Goal: Transaction & Acquisition: Purchase product/service

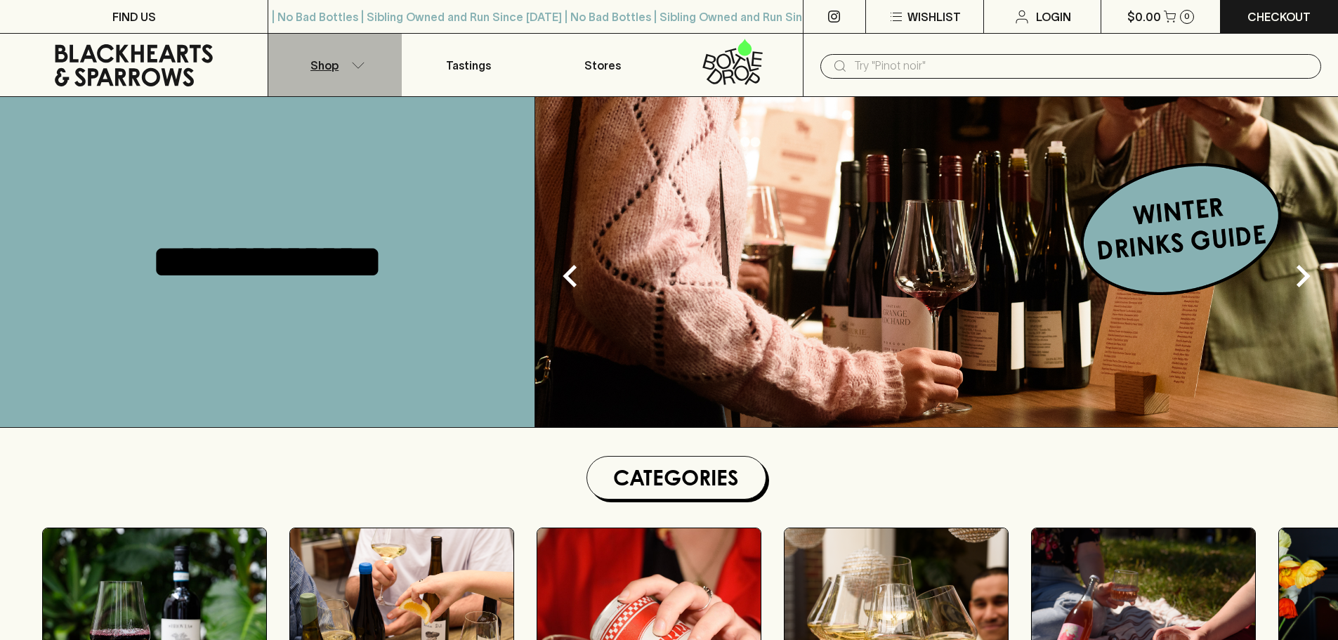
click at [356, 60] on button "Shop" at bounding box center [334, 65] width 133 height 63
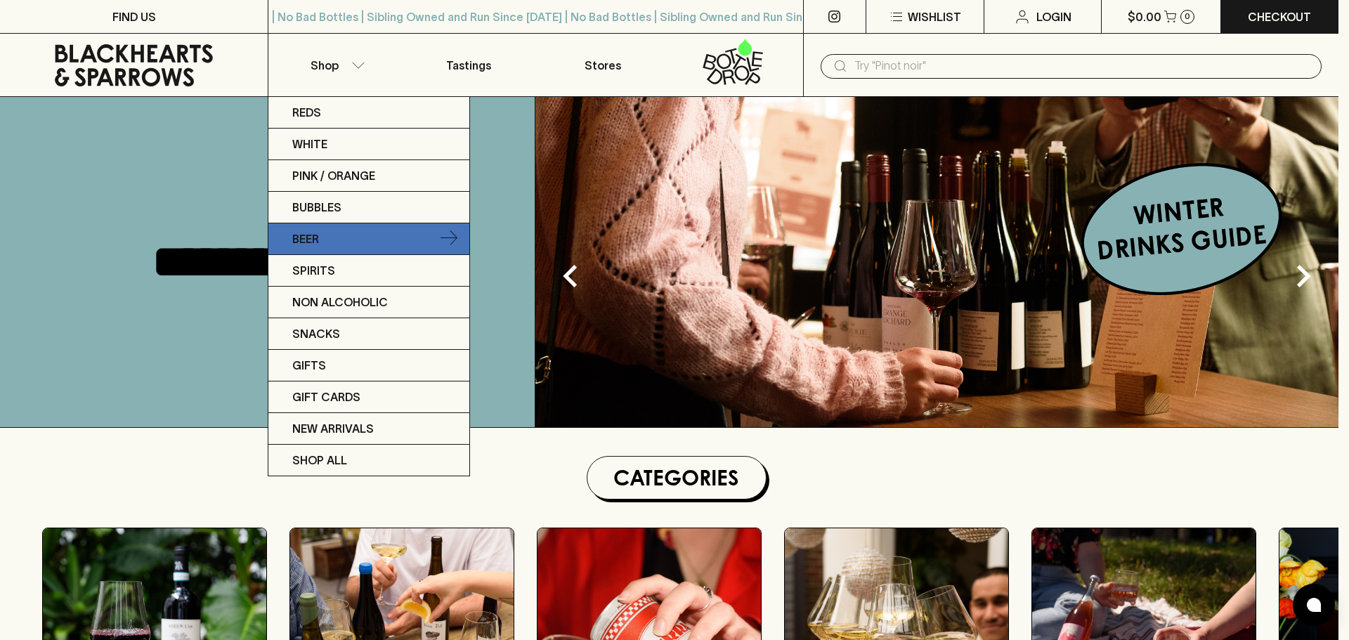
click at [304, 235] on p "Beer" at bounding box center [305, 238] width 27 height 17
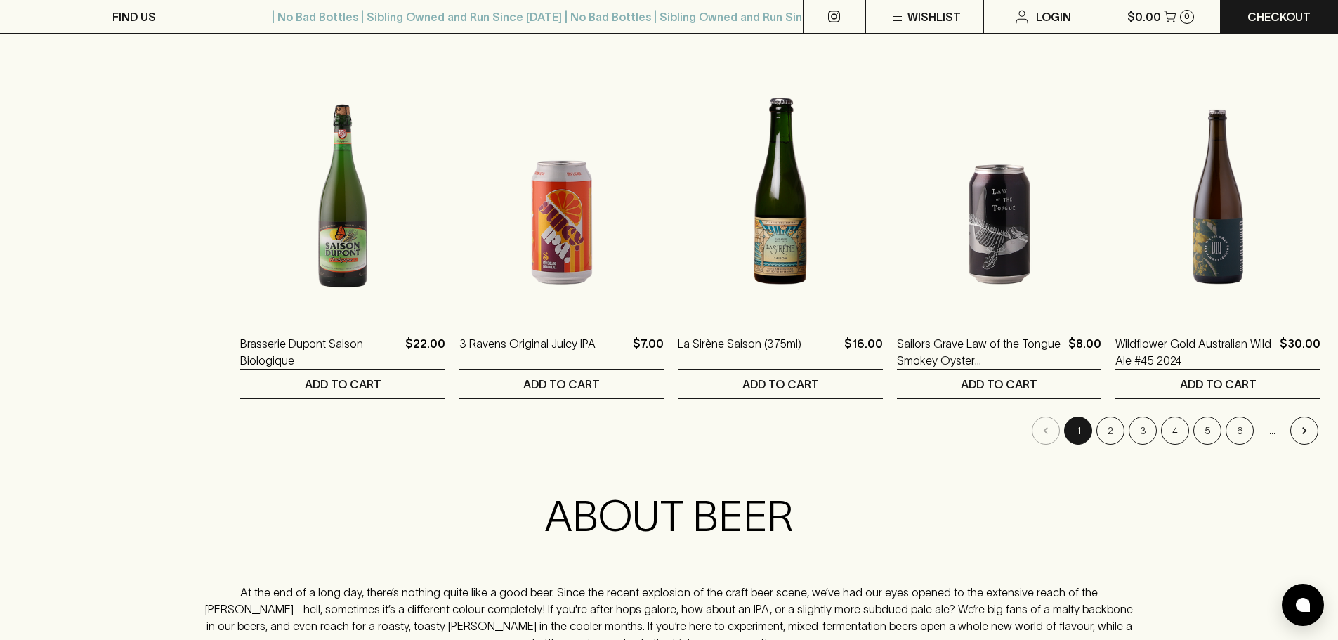
scroll to position [1335, 0]
click at [1106, 433] on button "2" at bounding box center [1111, 430] width 28 height 28
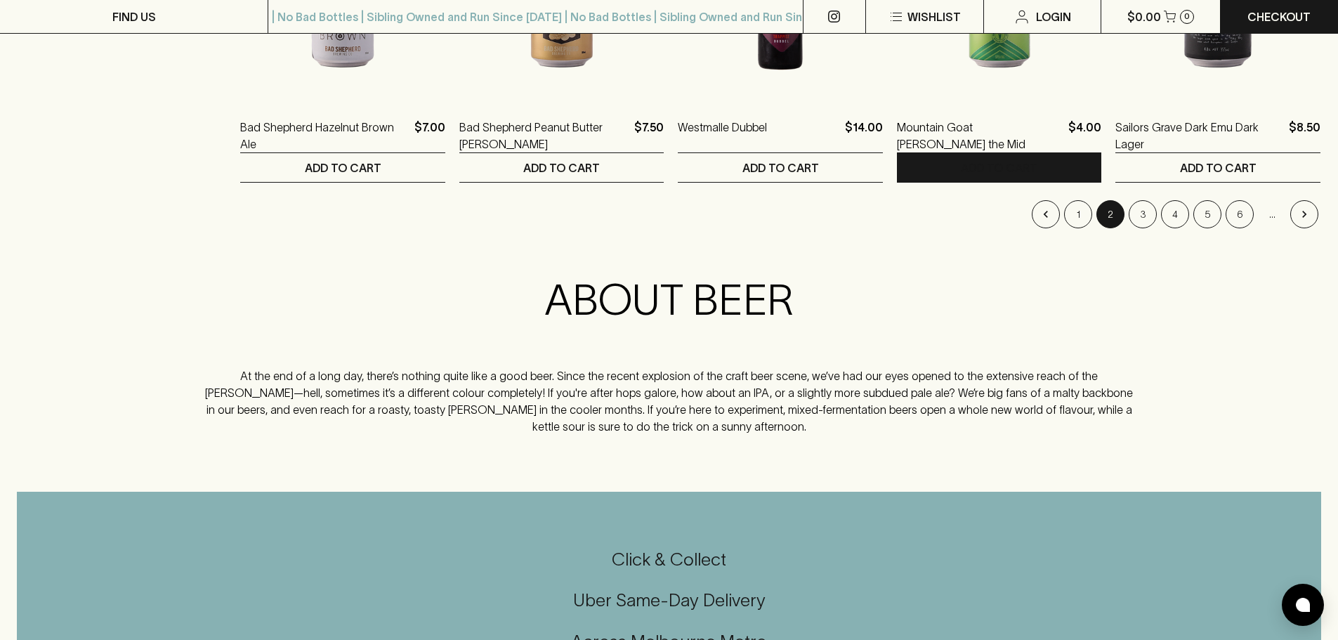
scroll to position [1405, 0]
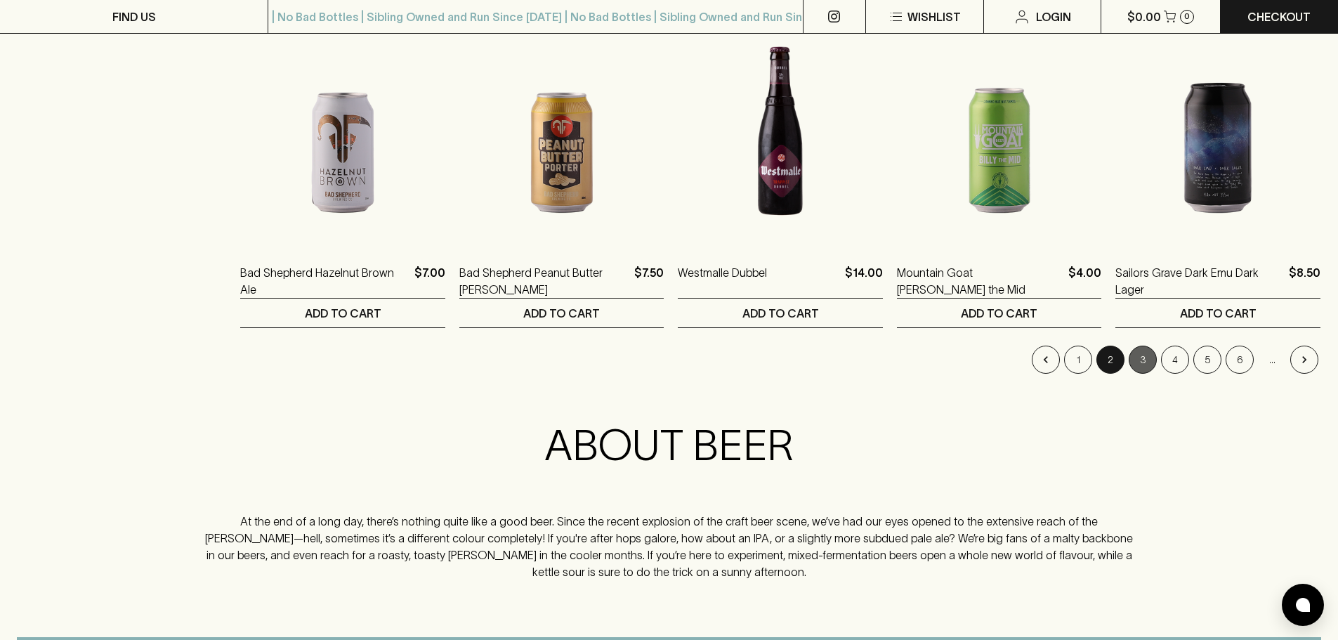
click at [1138, 365] on button "3" at bounding box center [1143, 360] width 28 height 28
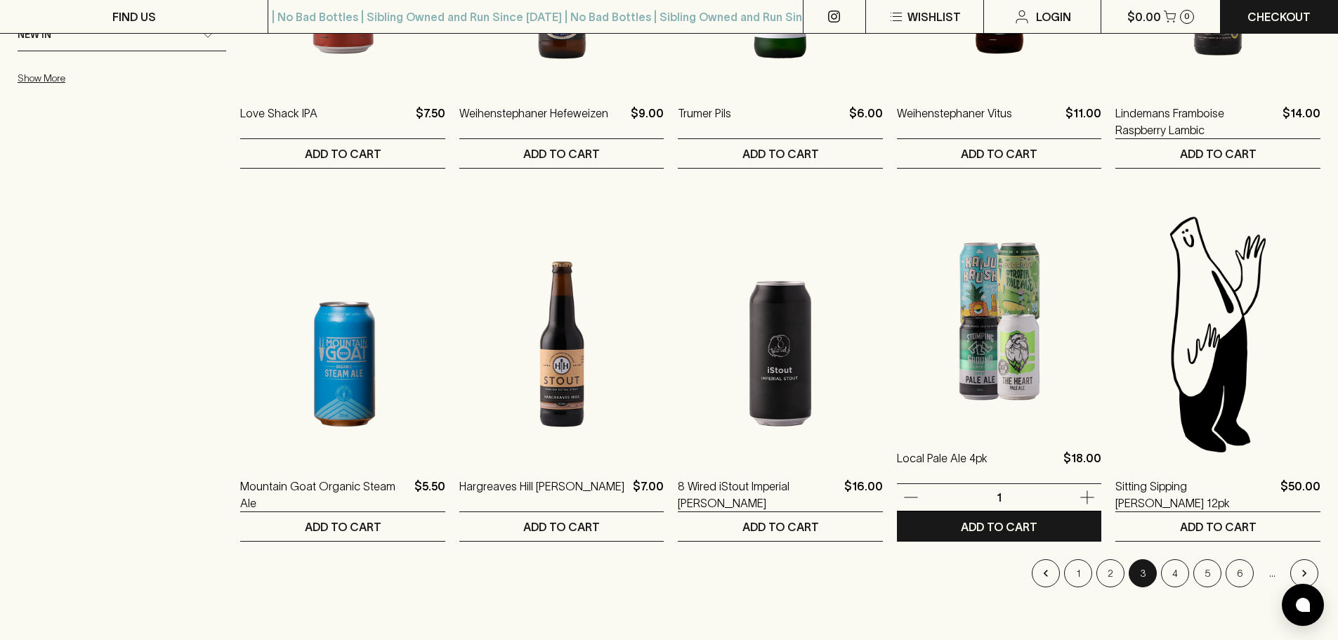
scroll to position [1194, 0]
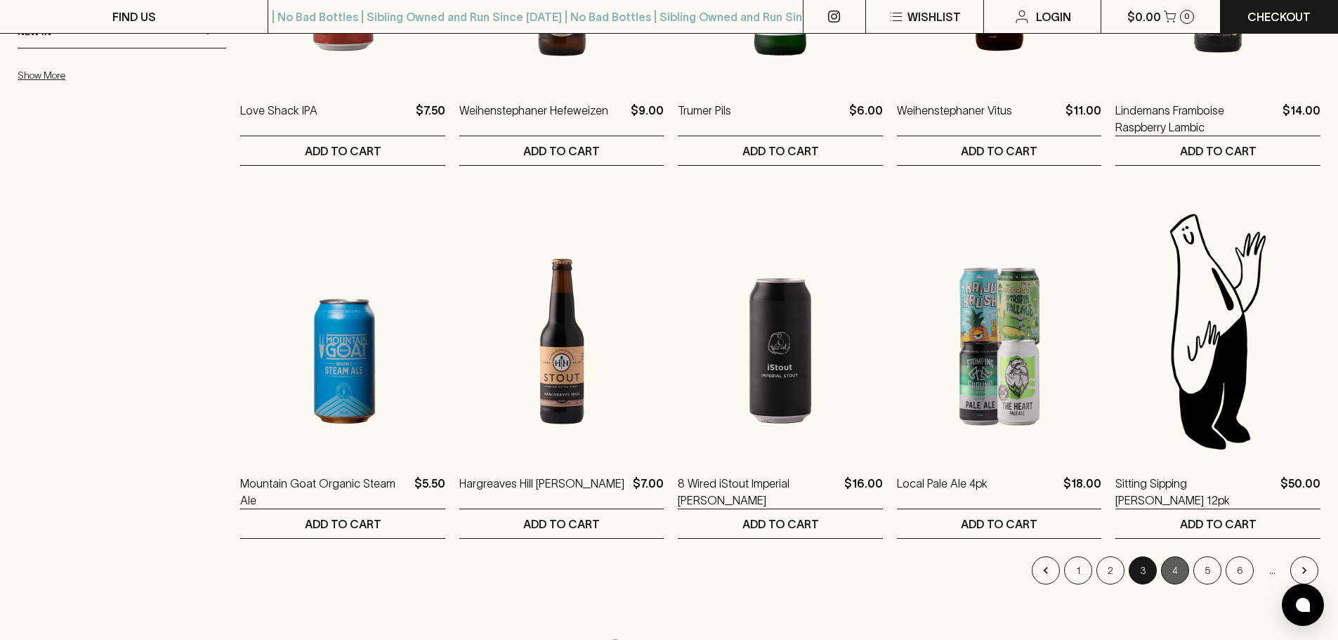
click at [1172, 568] on button "4" at bounding box center [1175, 570] width 28 height 28
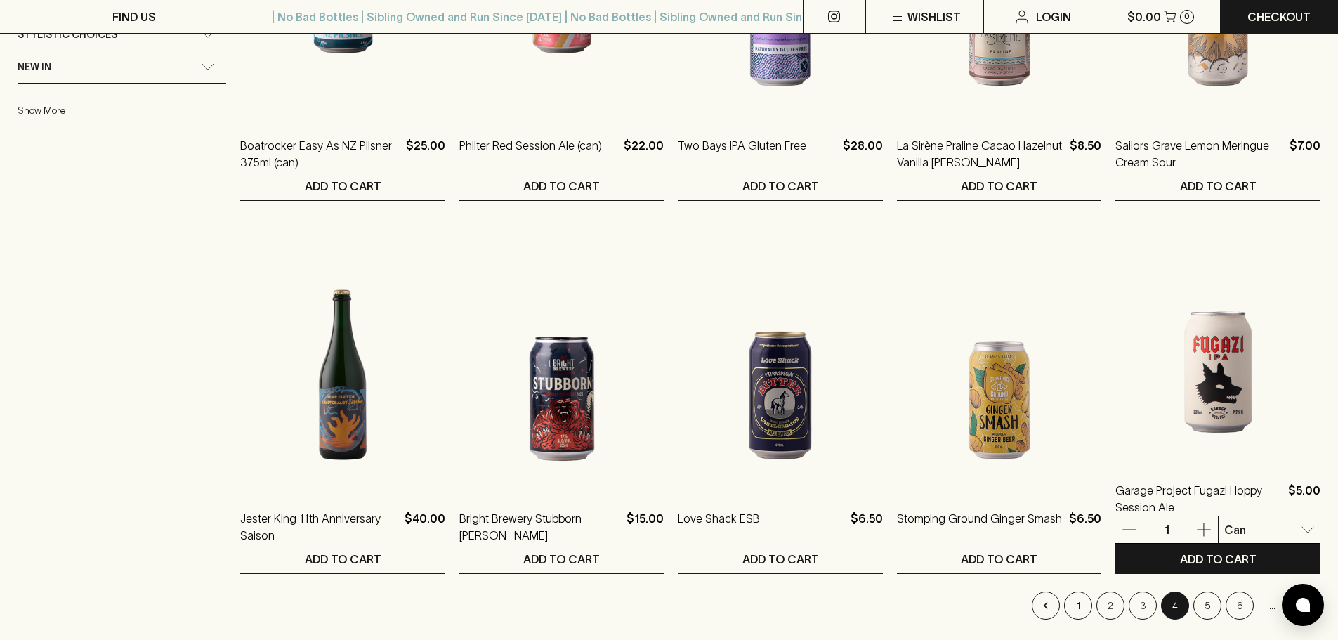
scroll to position [1265, 0]
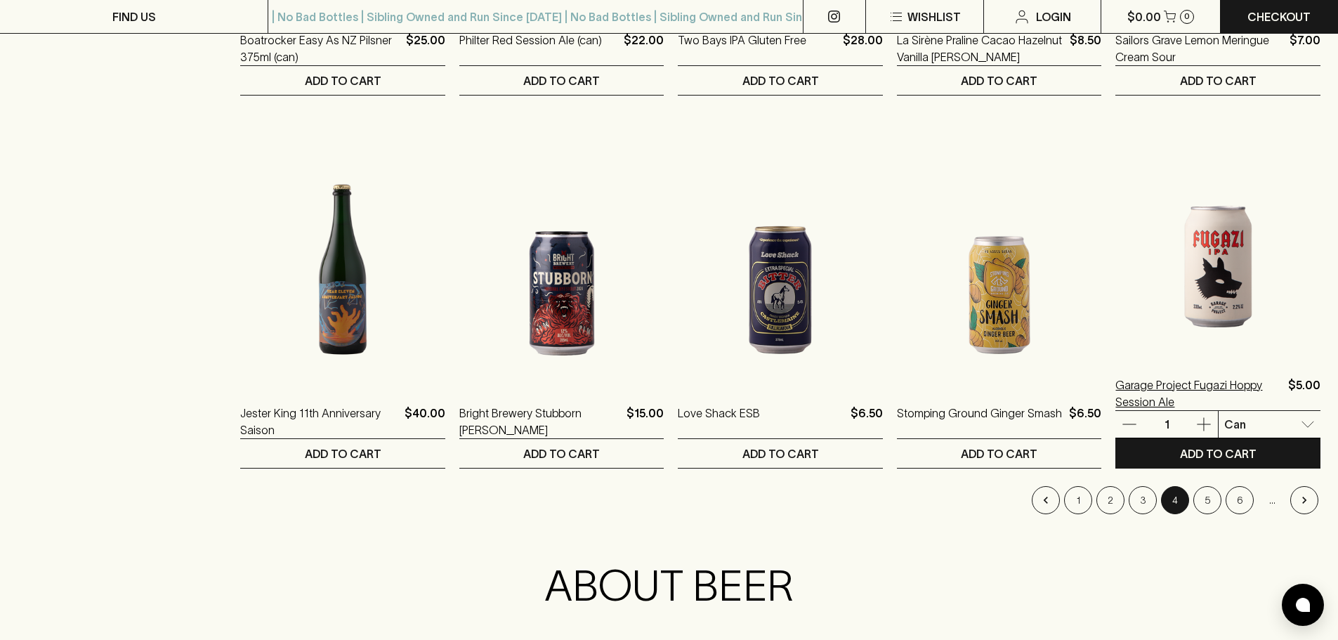
click at [1201, 384] on p "Garage Project Fugazi Hoppy Session Ale" at bounding box center [1199, 394] width 167 height 34
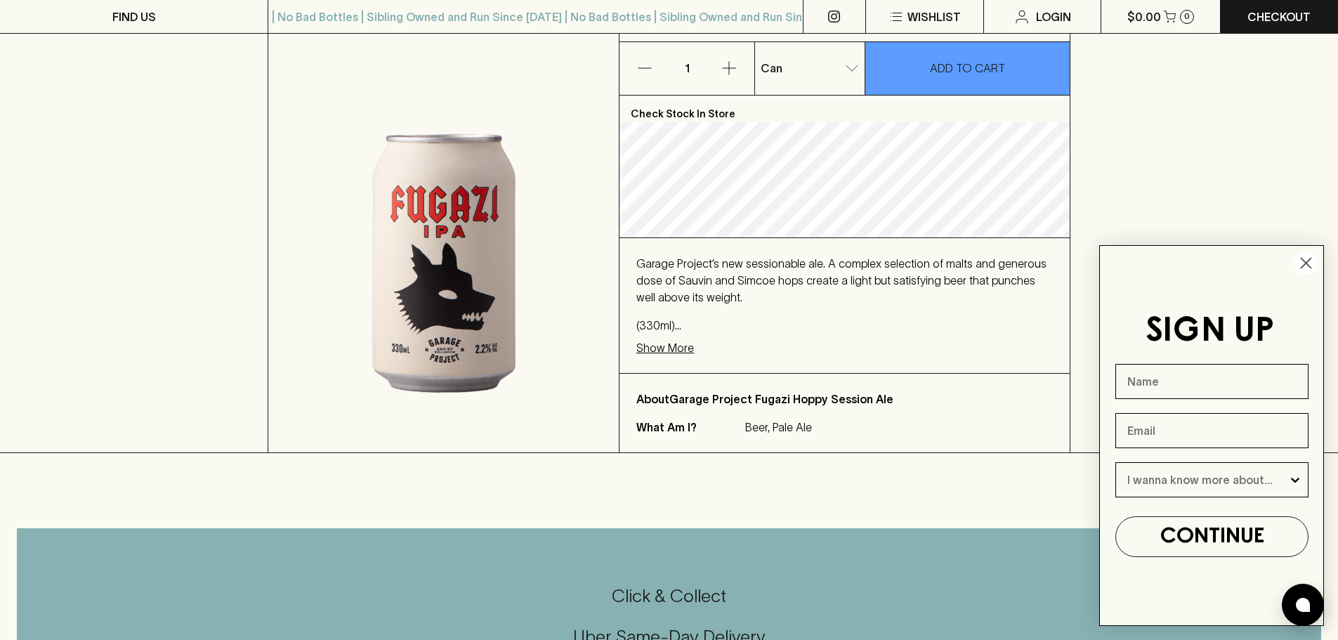
scroll to position [281, 0]
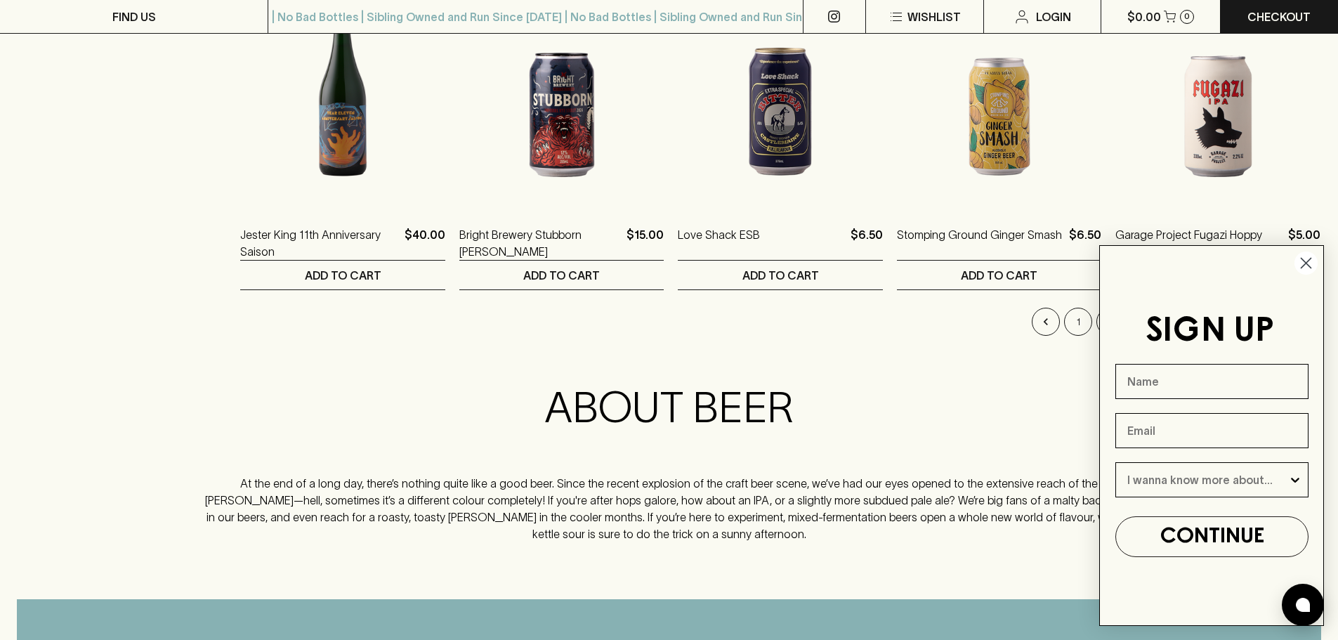
scroll to position [1475, 0]
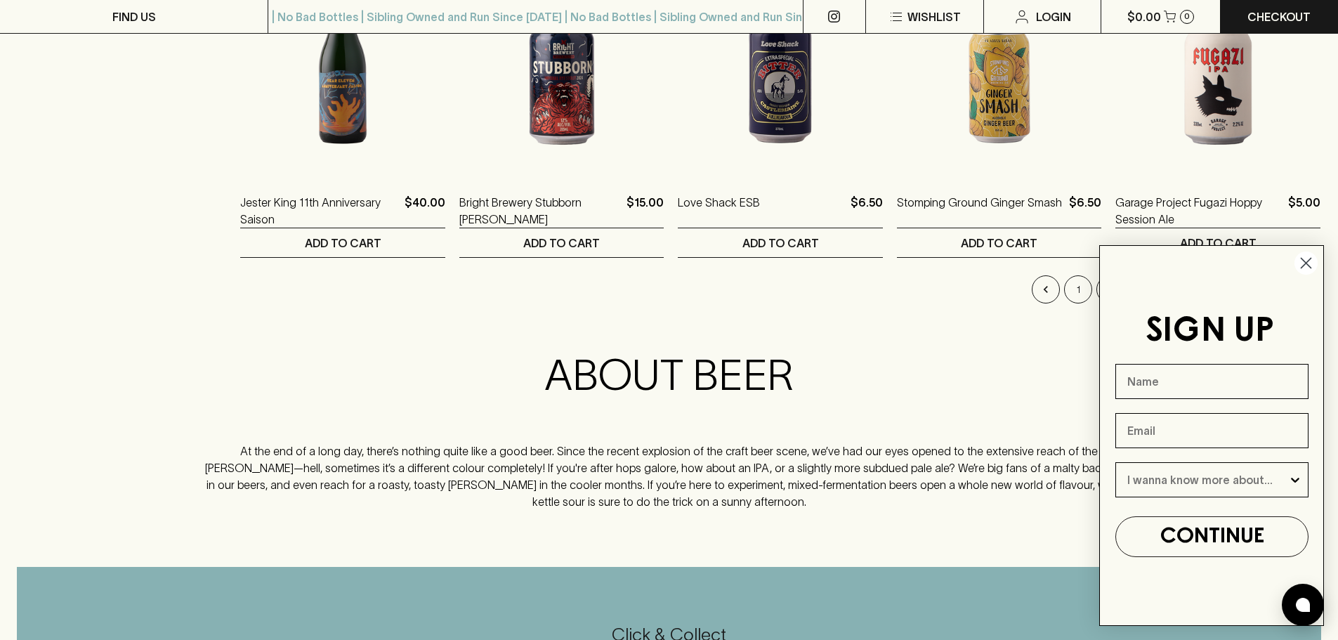
click at [1308, 260] on circle "Close dialog" at bounding box center [1306, 263] width 23 height 23
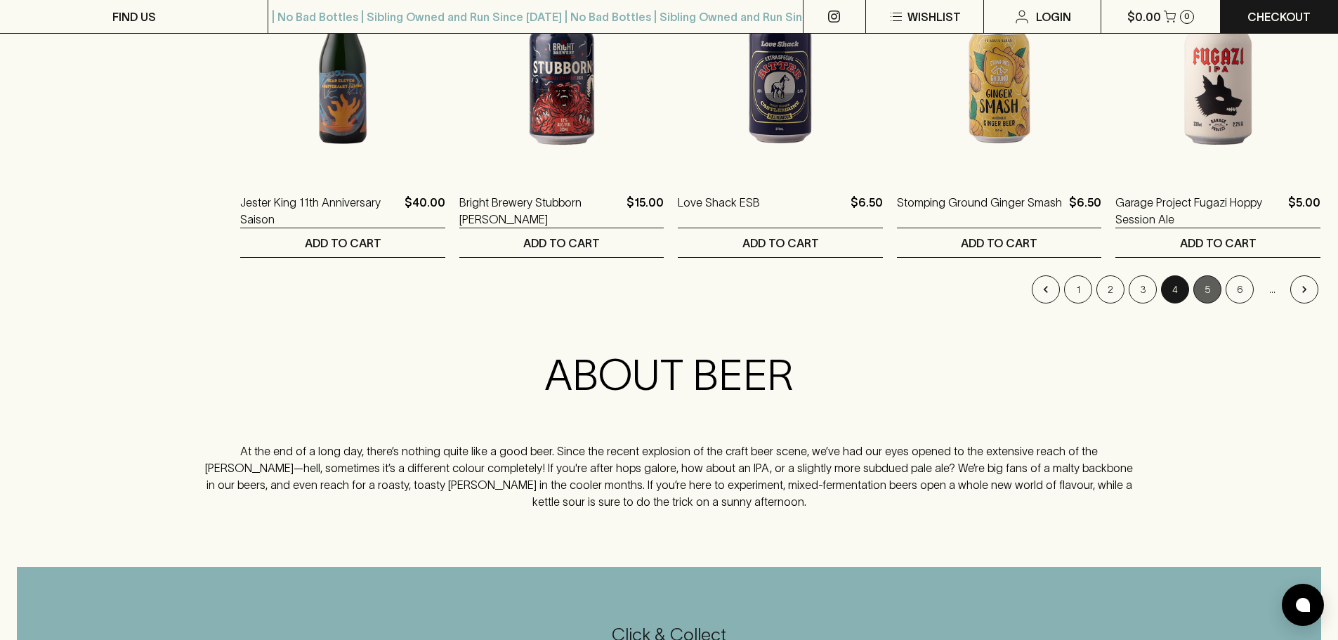
click at [1209, 285] on button "5" at bounding box center [1208, 289] width 28 height 28
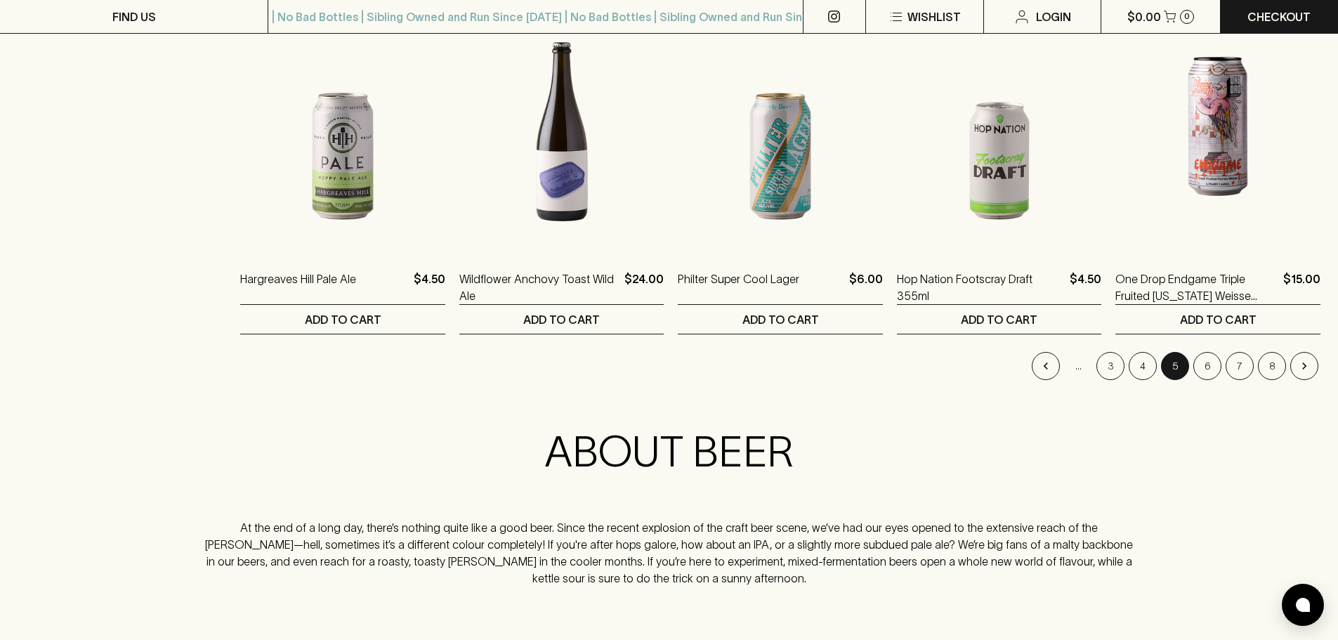
scroll to position [1405, 0]
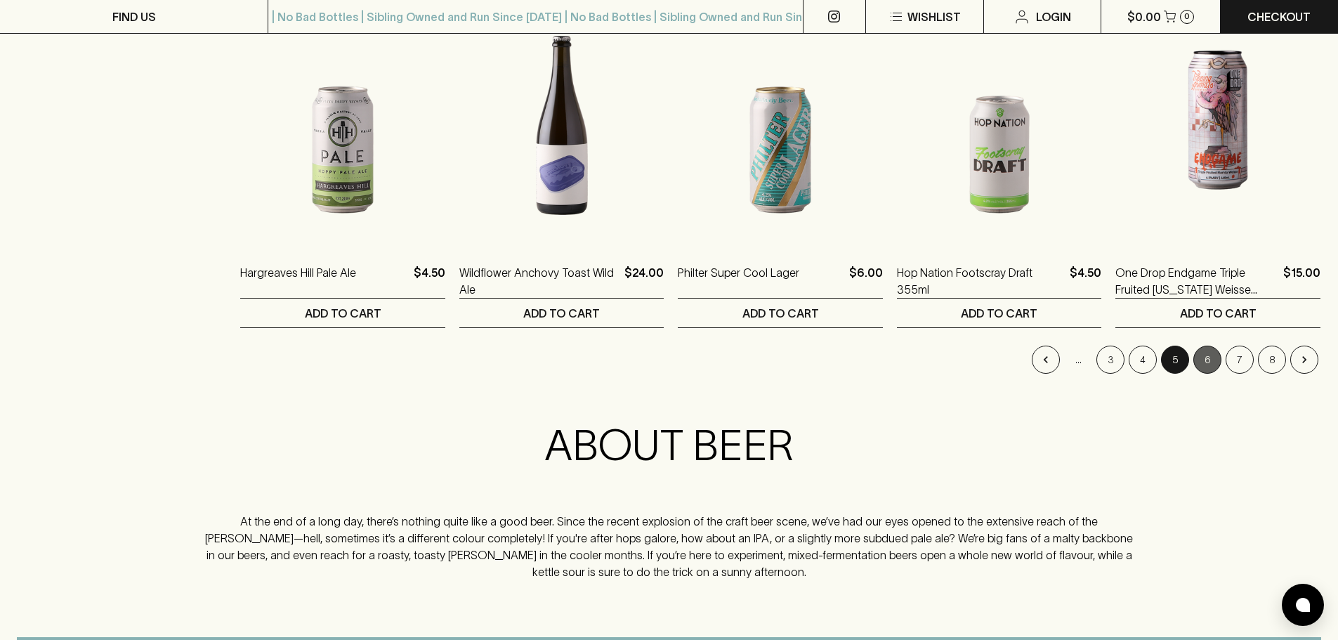
click at [1208, 362] on button "6" at bounding box center [1208, 360] width 28 height 28
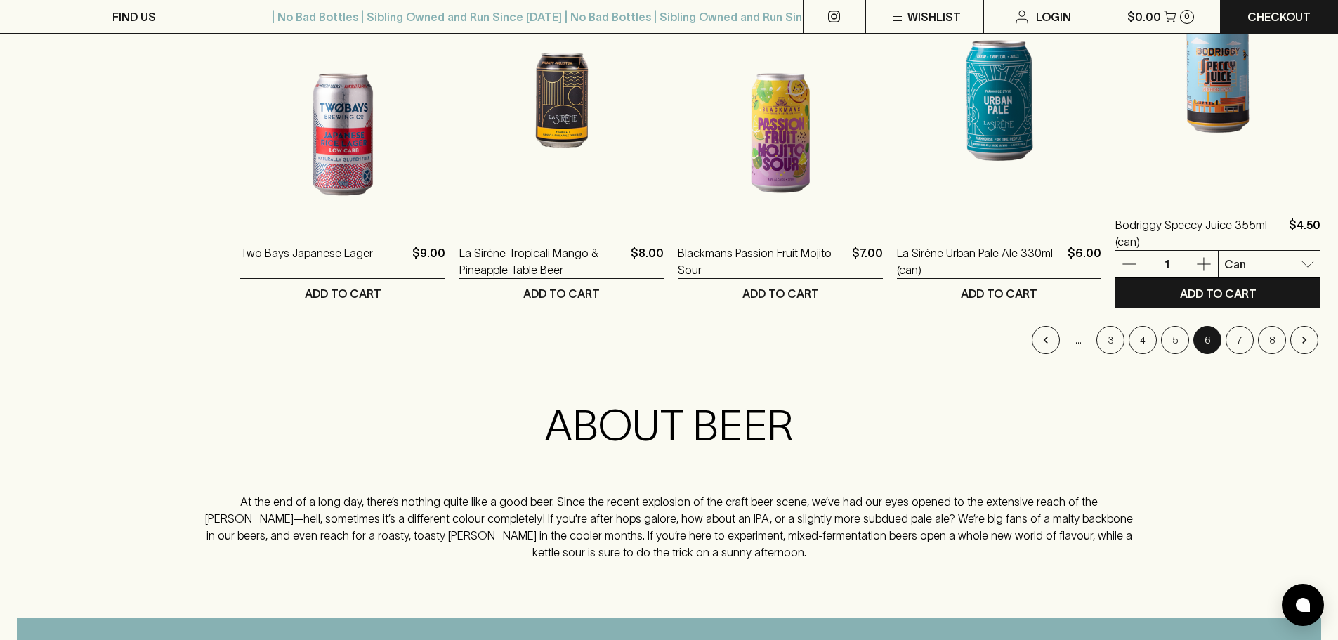
scroll to position [1475, 0]
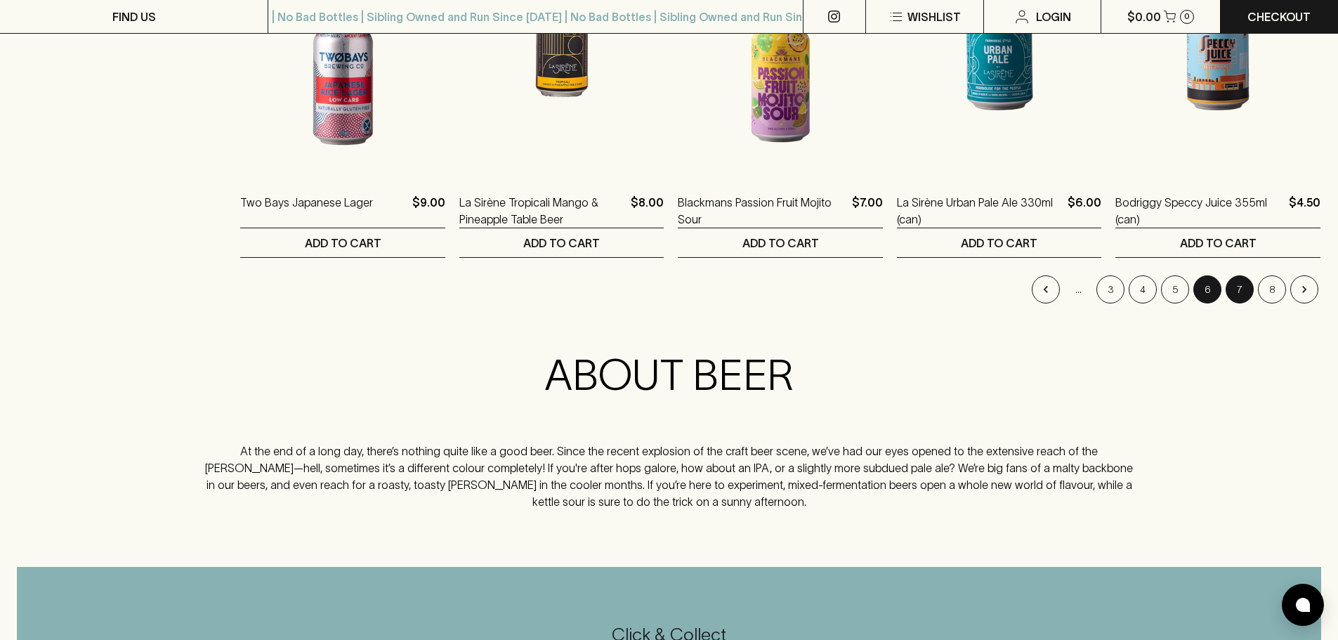
click at [1239, 289] on button "7" at bounding box center [1240, 289] width 28 height 28
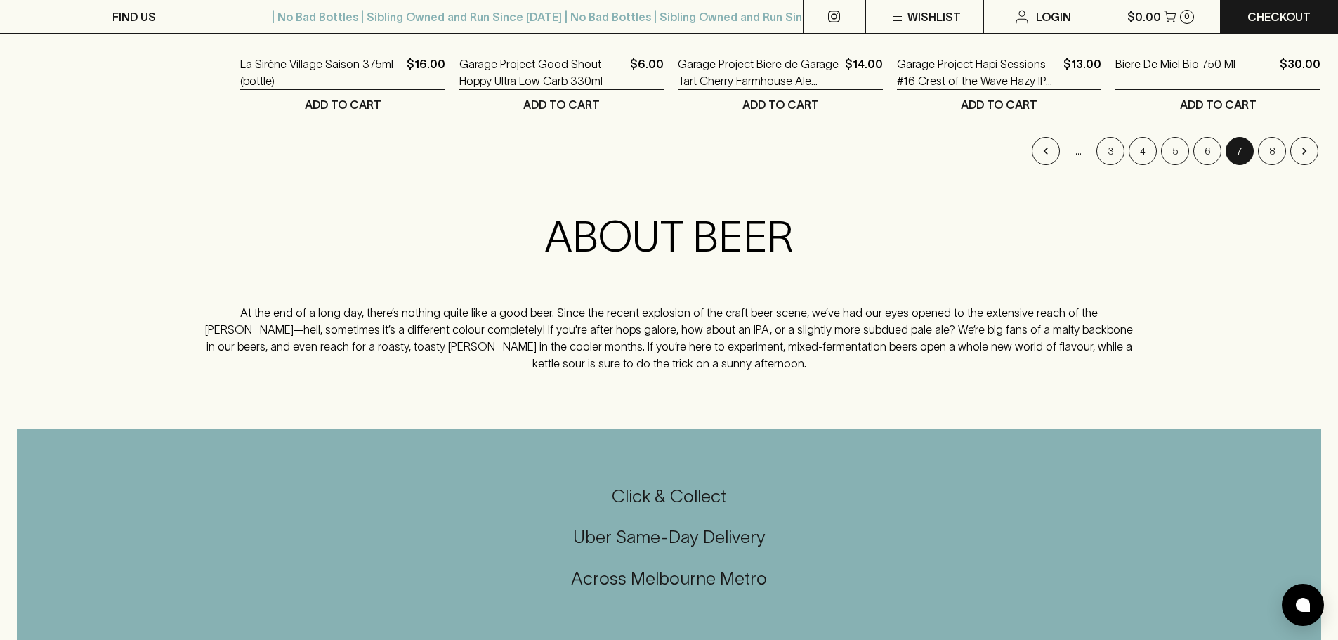
scroll to position [1616, 0]
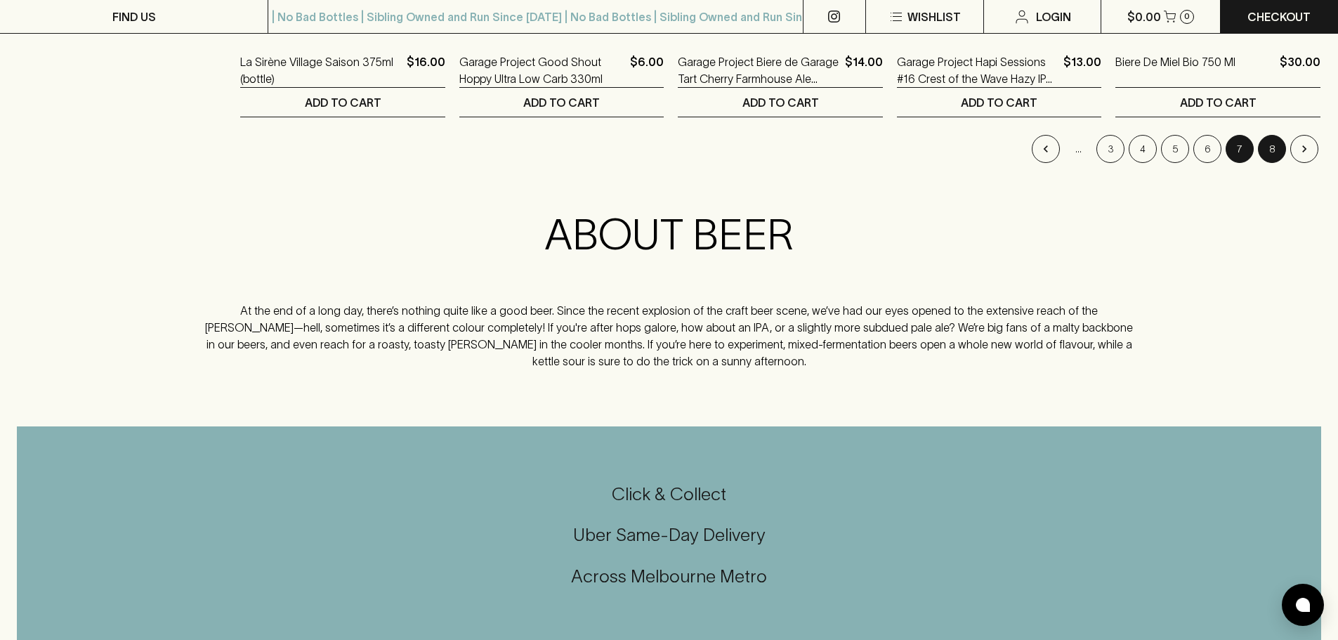
click at [1274, 150] on button "8" at bounding box center [1272, 149] width 28 height 28
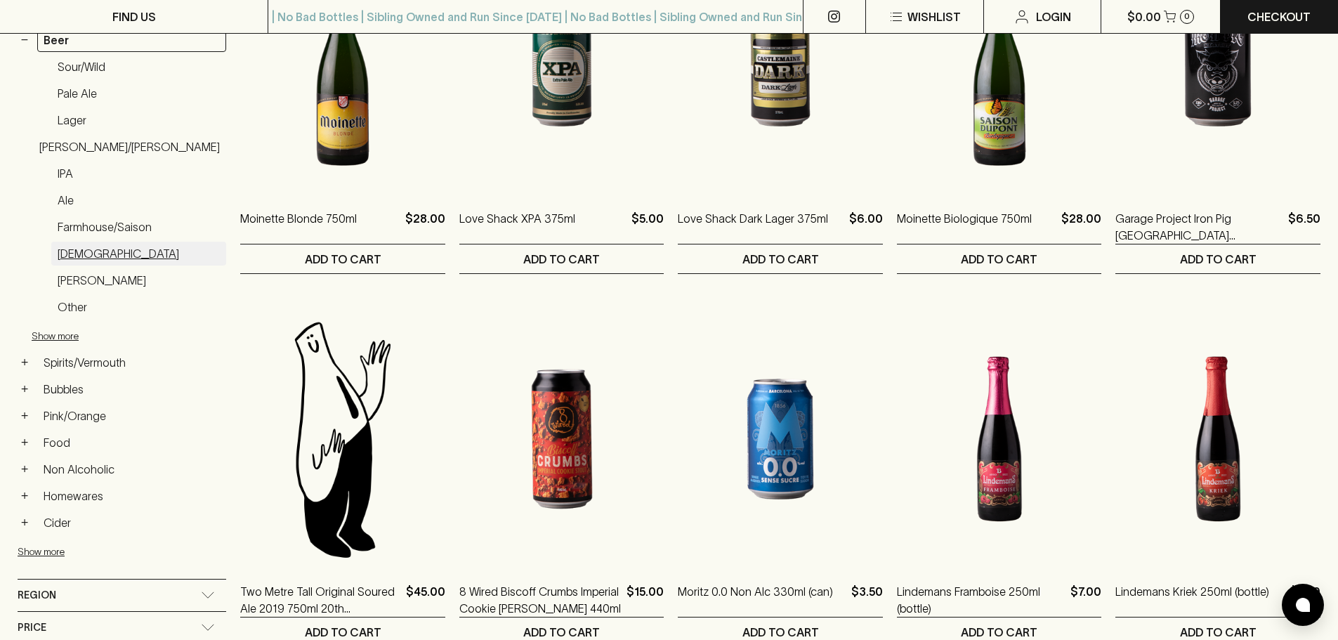
scroll to position [351, 0]
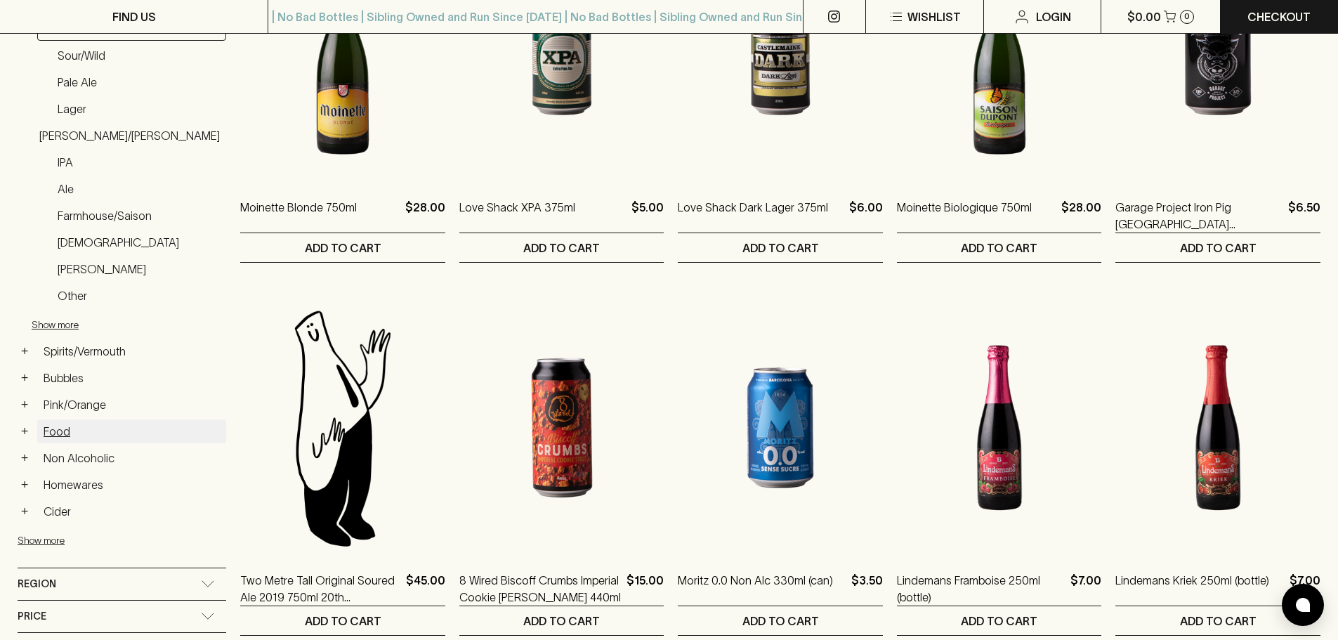
click at [54, 429] on link "Food" at bounding box center [131, 431] width 189 height 24
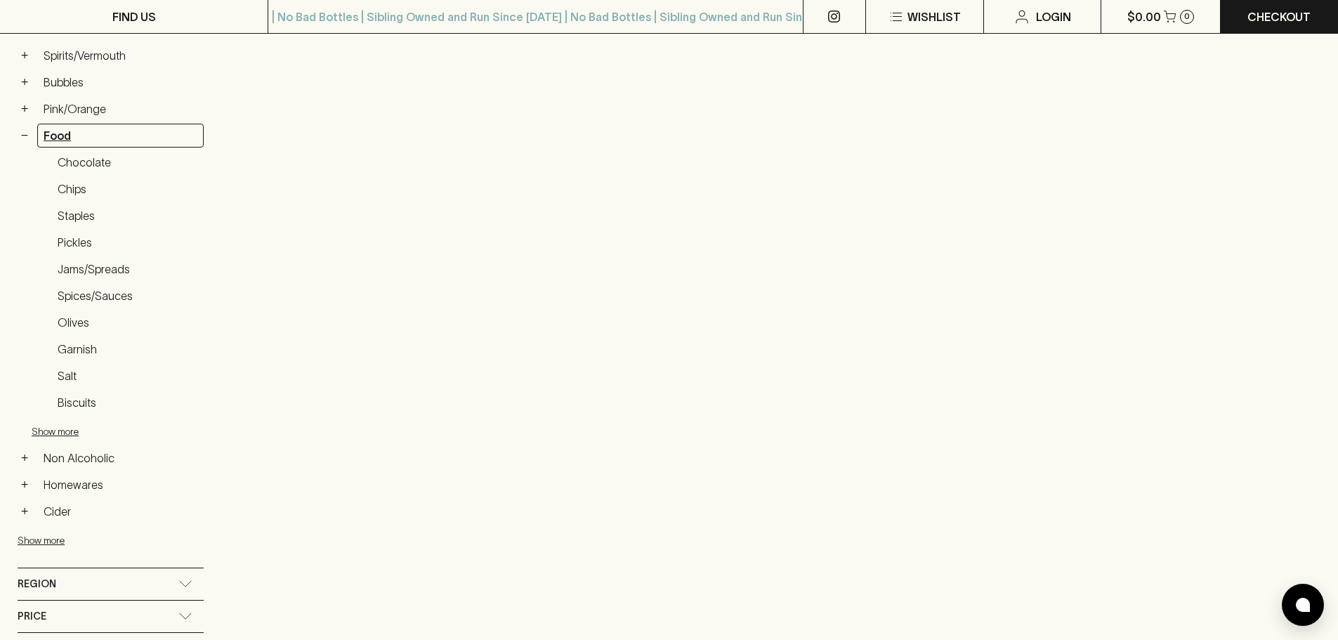
click at [67, 133] on link "Food" at bounding box center [120, 136] width 167 height 24
click at [74, 188] on link "Chips" at bounding box center [127, 189] width 152 height 24
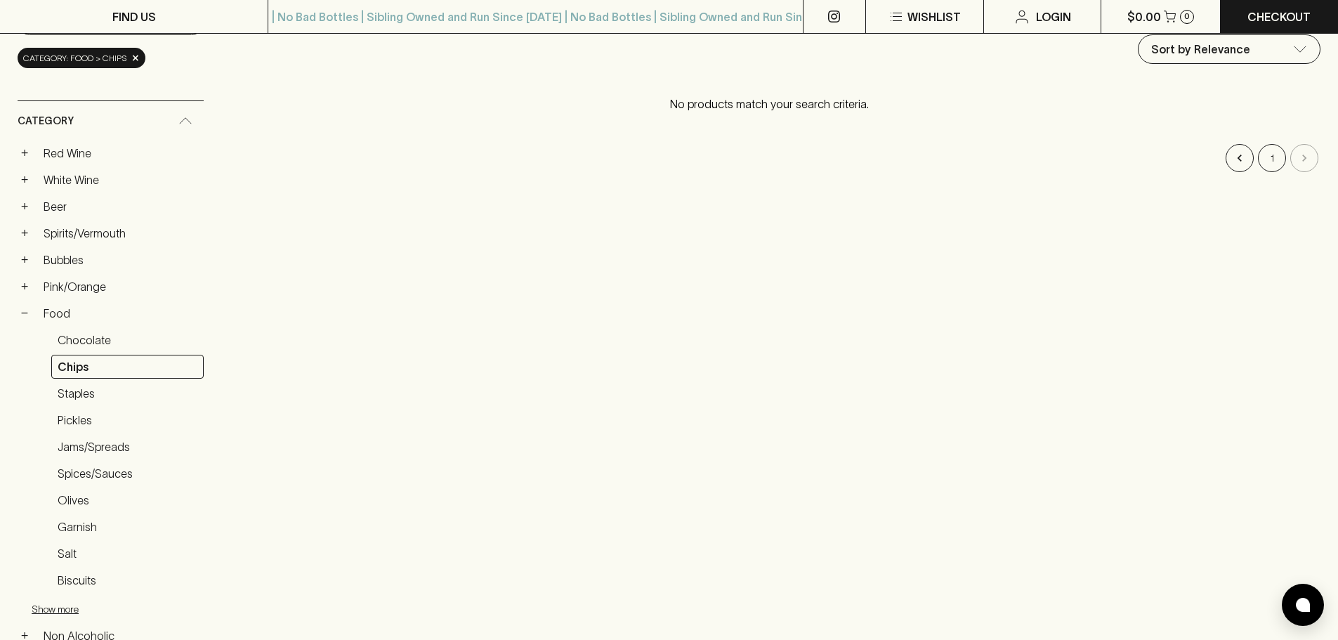
scroll to position [211, 0]
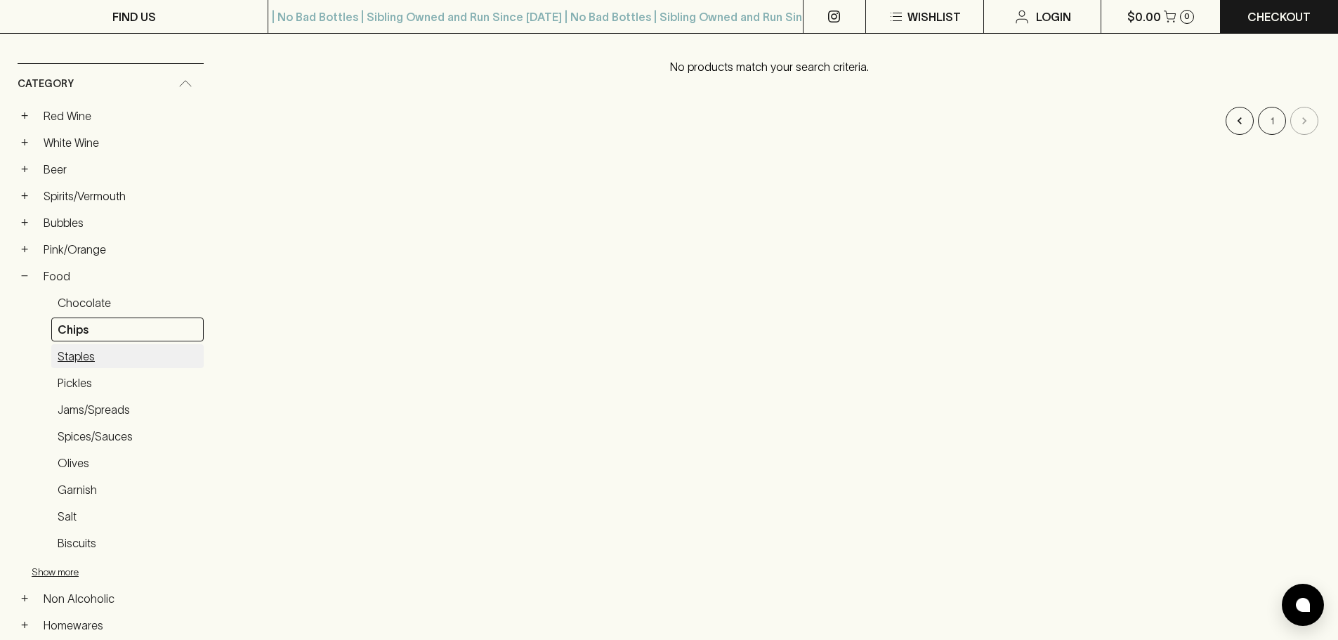
click at [76, 353] on link "Staples" at bounding box center [127, 356] width 152 height 24
click at [74, 382] on link "Pickles" at bounding box center [127, 383] width 152 height 24
click at [82, 408] on link "Jams/Spreads" at bounding box center [127, 410] width 152 height 24
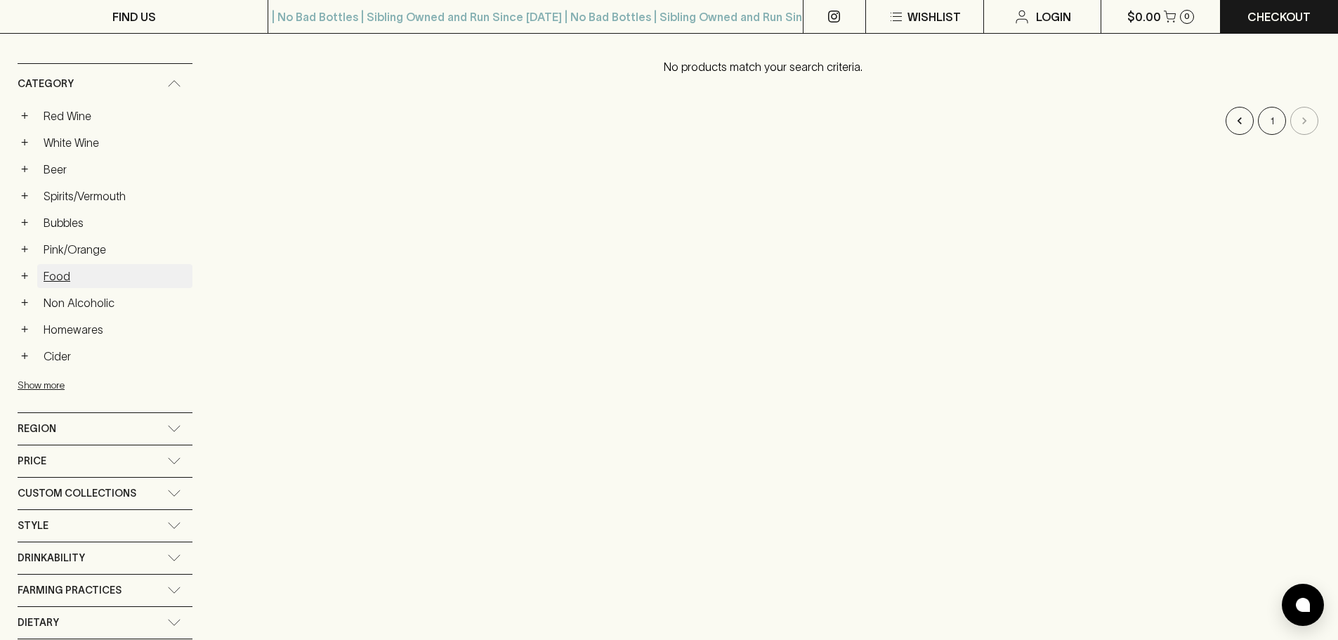
click at [57, 275] on link "Food" at bounding box center [114, 276] width 155 height 24
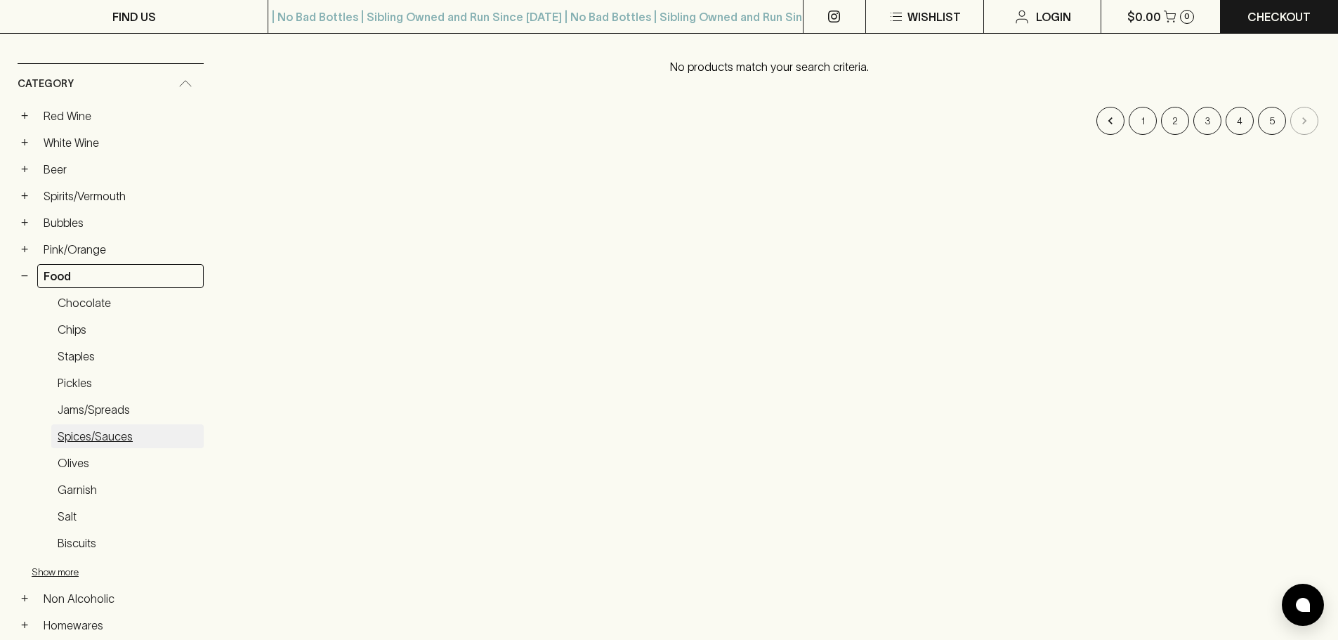
click at [73, 434] on link "Spices/Sauces" at bounding box center [127, 436] width 152 height 24
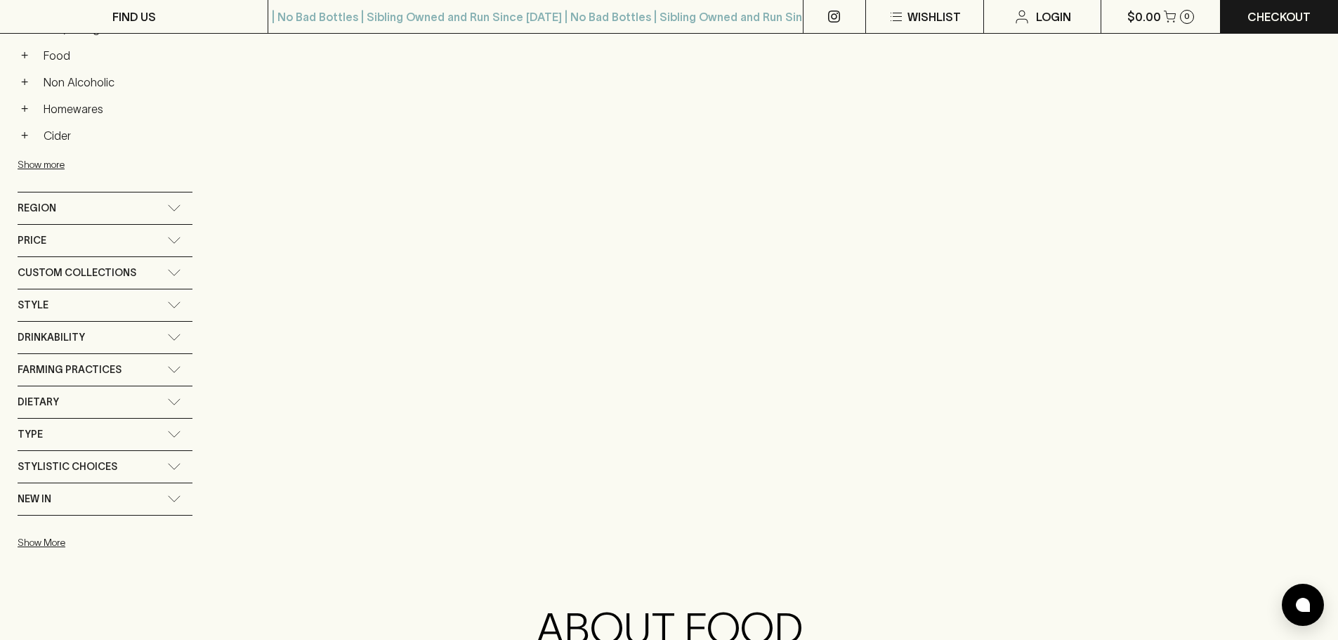
scroll to position [632, 0]
